Goal: Task Accomplishment & Management: Manage account settings

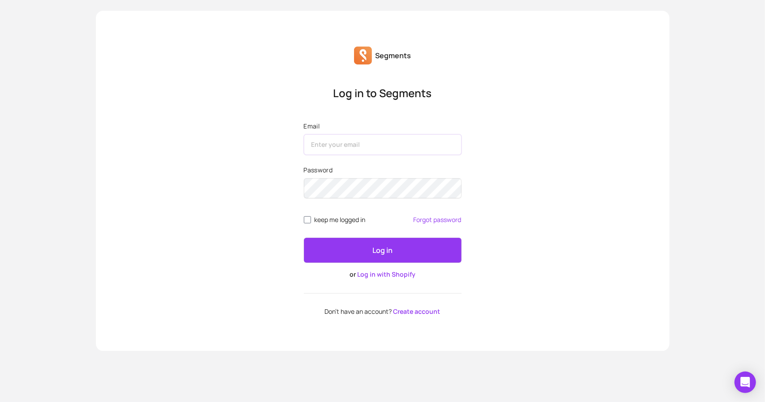
drag, startPoint x: 369, startPoint y: 138, endPoint x: 368, endPoint y: 152, distance: 13.5
click at [369, 140] on input "Email" at bounding box center [383, 144] width 158 height 21
type input "[PERSON_NAME][EMAIL_ADDRESS][DOMAIN_NAME]"
click at [591, 64] on div "Segments Log in to Segments Email [EMAIL_ADDRESS][DOMAIN_NAME] Password keep me…" at bounding box center [382, 181] width 573 height 340
